Goal: Information Seeking & Learning: Compare options

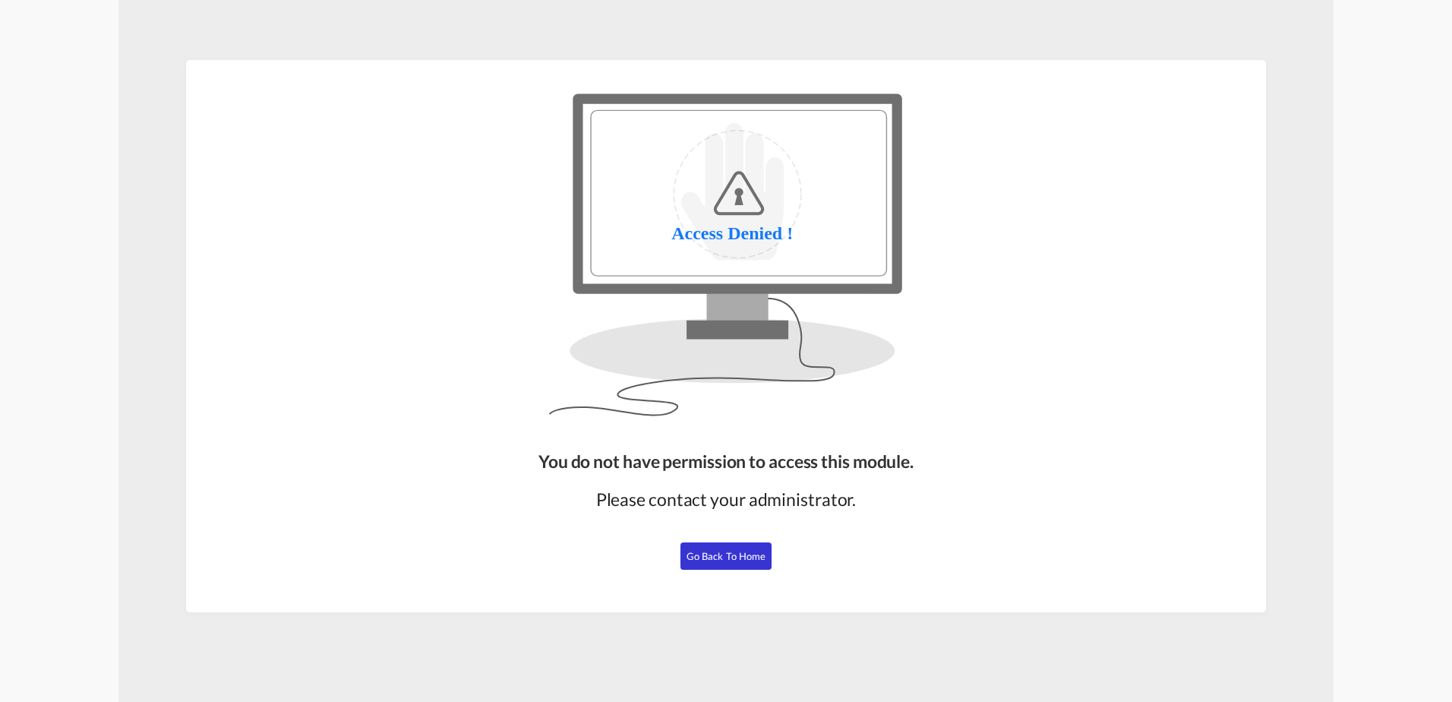
click at [750, 564] on button "Go Back to Home" at bounding box center [725, 555] width 91 height 27
